Goal: Information Seeking & Learning: Learn about a topic

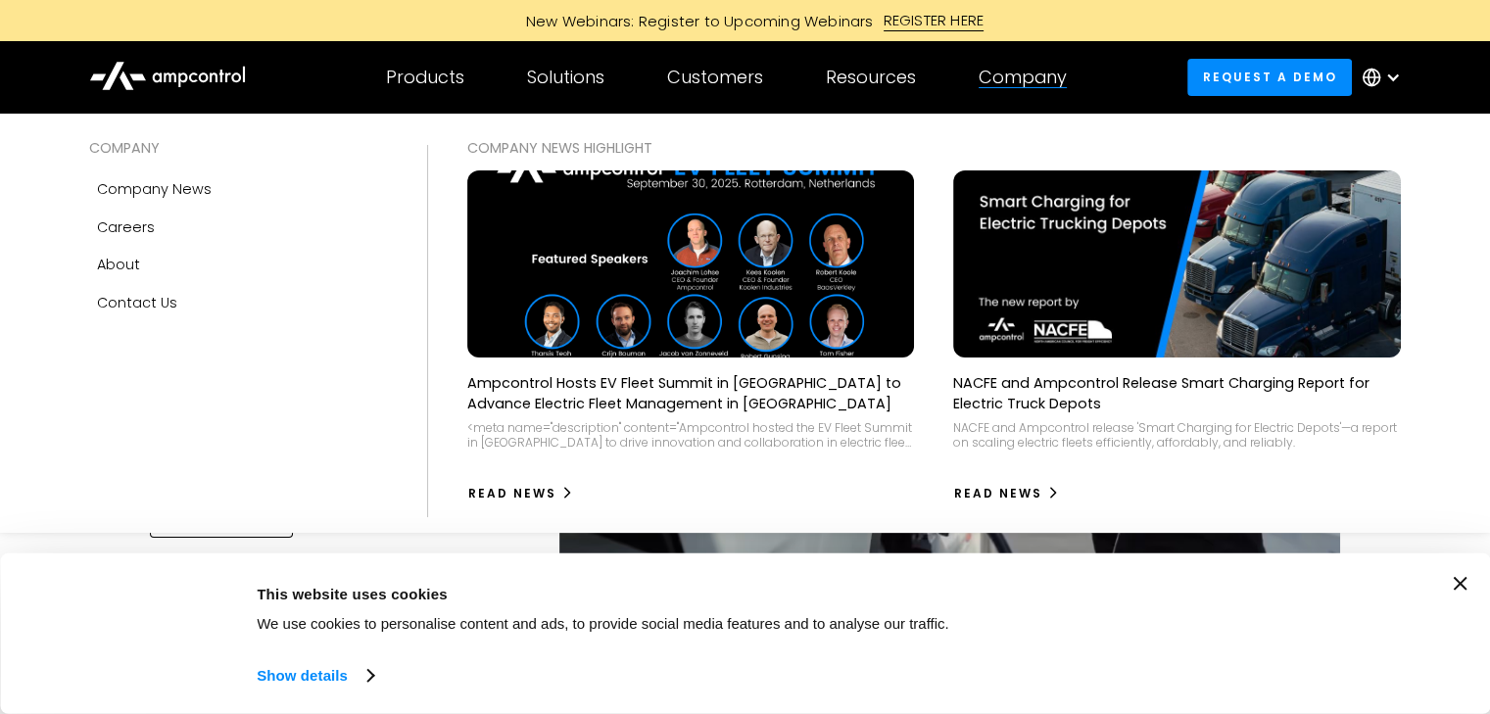
click at [1028, 71] on div "Company" at bounding box center [1022, 78] width 88 height 22
click at [1017, 77] on div "Company" at bounding box center [1022, 78] width 88 height 22
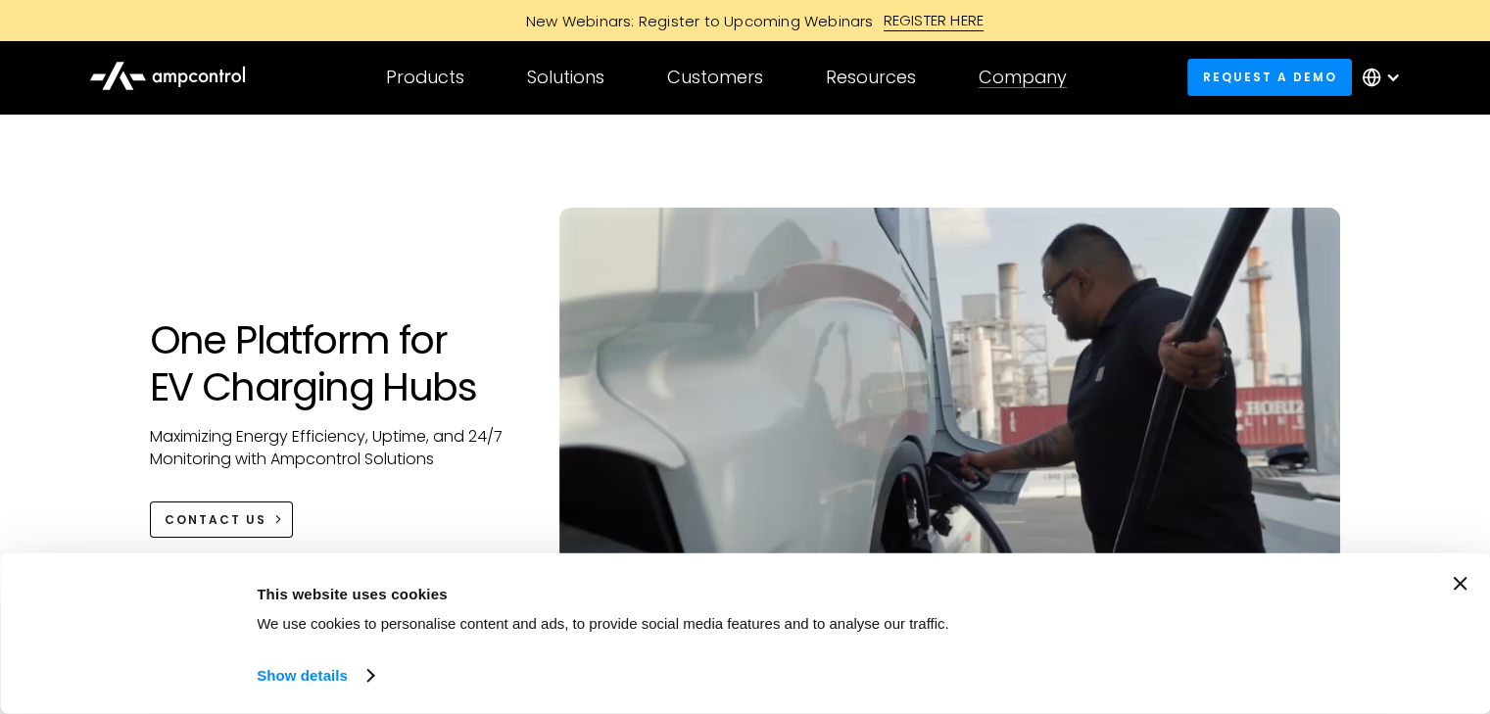
click at [1017, 79] on div "Company" at bounding box center [1022, 78] width 88 height 22
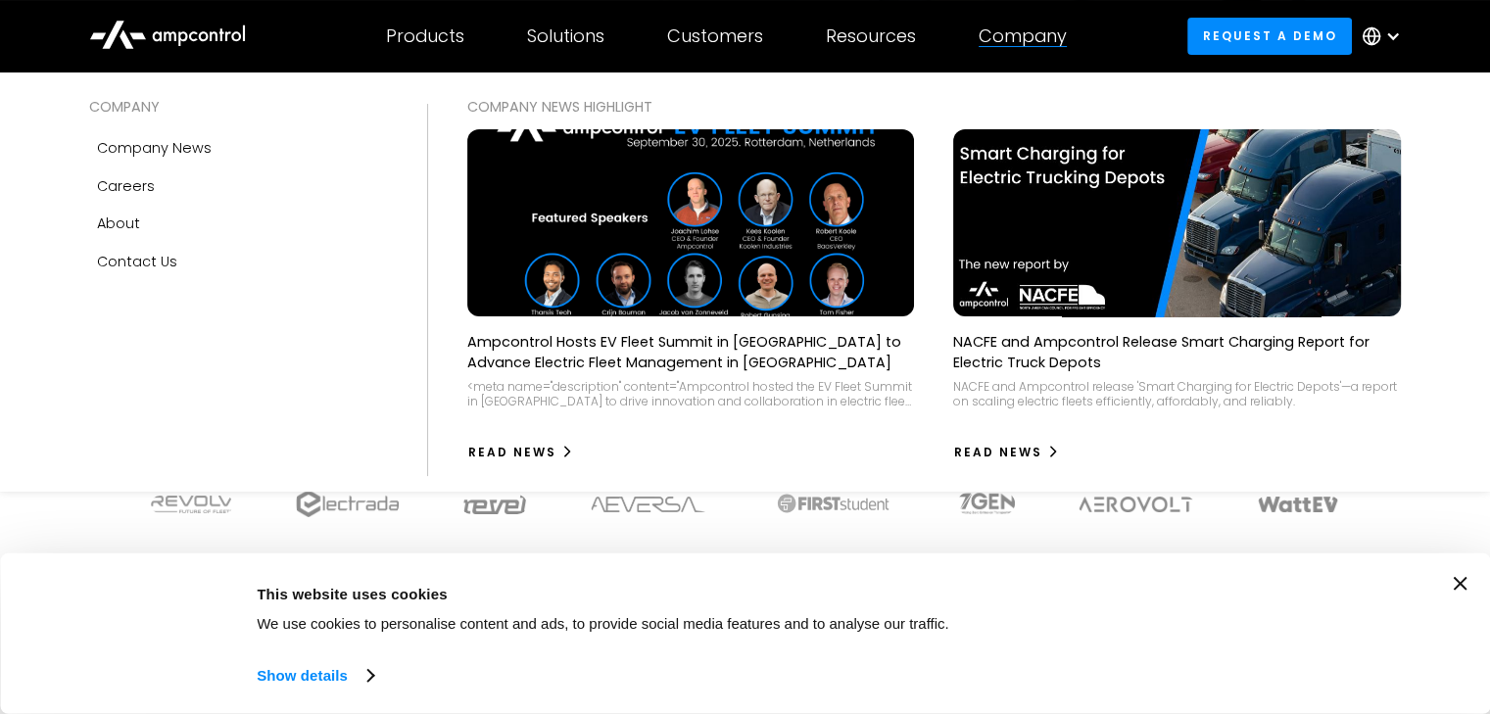
scroll to position [392, 0]
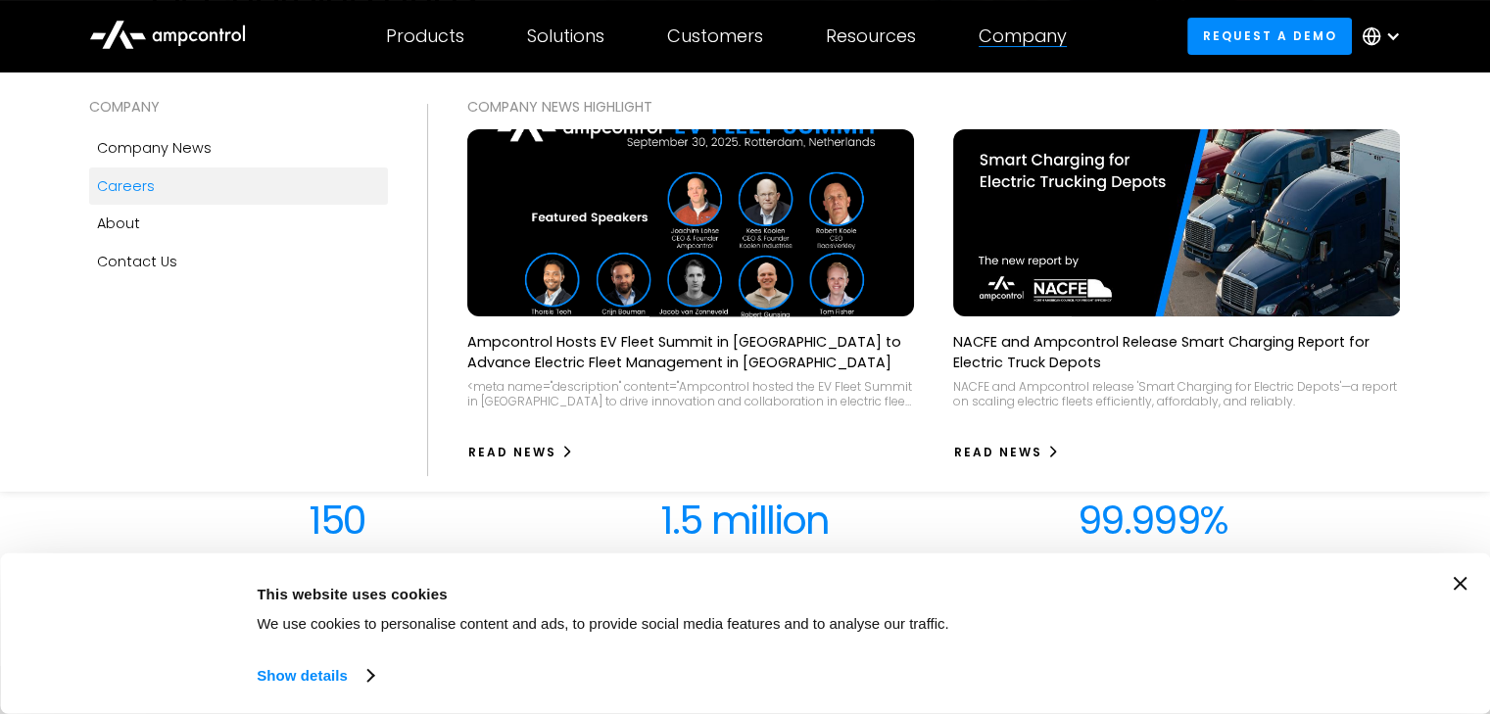
click at [127, 185] on div "Careers" at bounding box center [126, 186] width 58 height 22
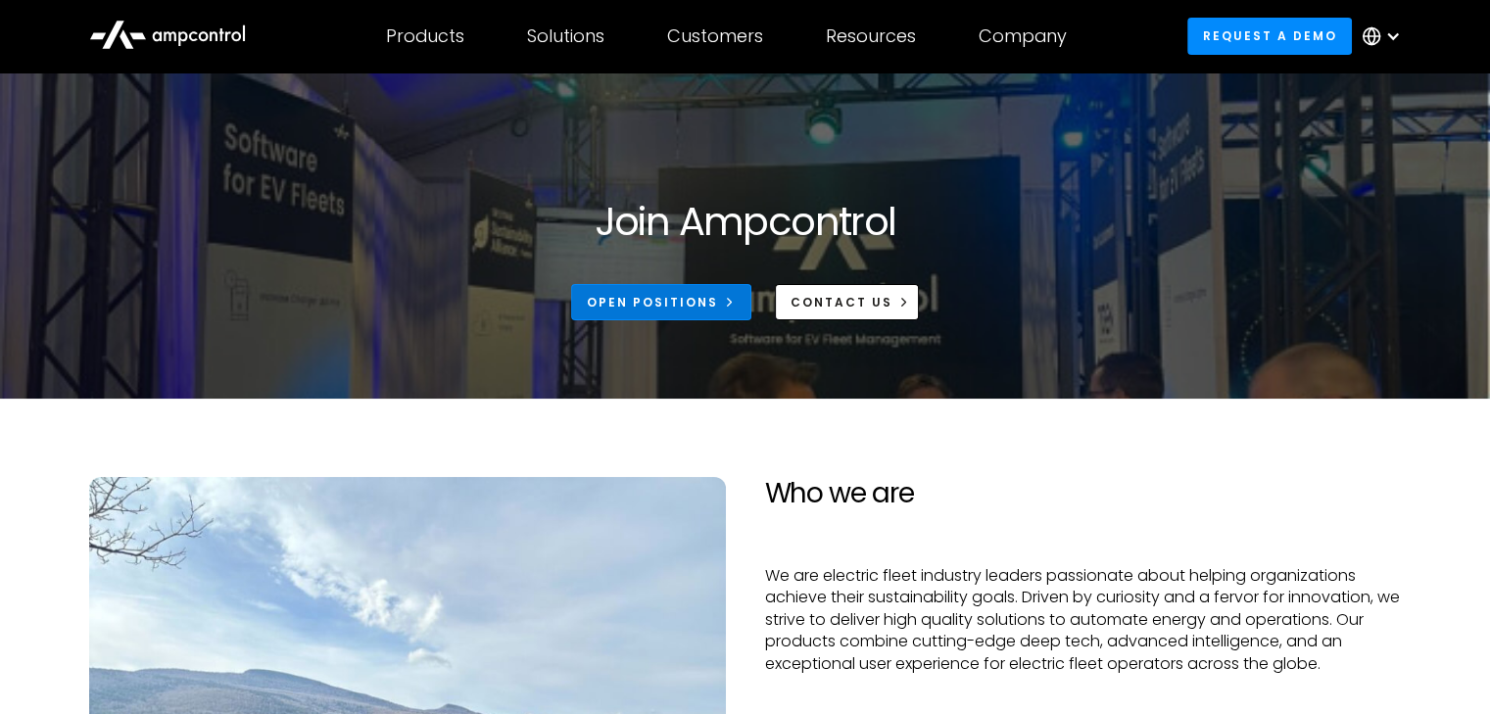
click at [666, 313] on link "Open Positions" at bounding box center [661, 302] width 180 height 36
